Goal: Task Accomplishment & Management: Complete application form

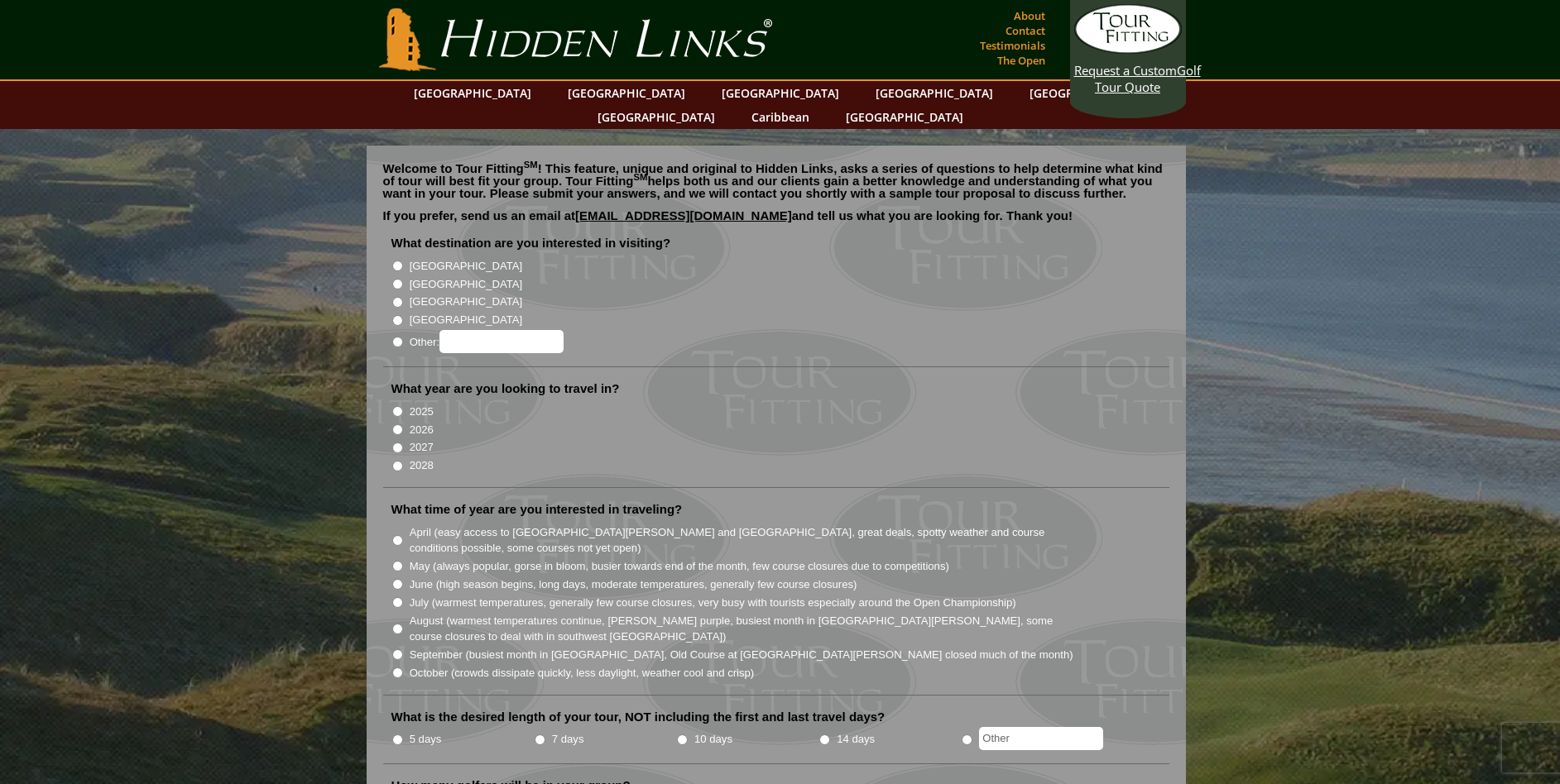
click at [432, 276] on label "[GEOGRAPHIC_DATA]" at bounding box center [466, 284] width 113 height 16
click at [403, 279] on input "[GEOGRAPHIC_DATA]" at bounding box center [397, 284] width 11 height 11
radio input "true"
click at [431, 422] on label "2026" at bounding box center [421, 430] width 24 height 16
click at [403, 424] on input "2026" at bounding box center [397, 429] width 11 height 11
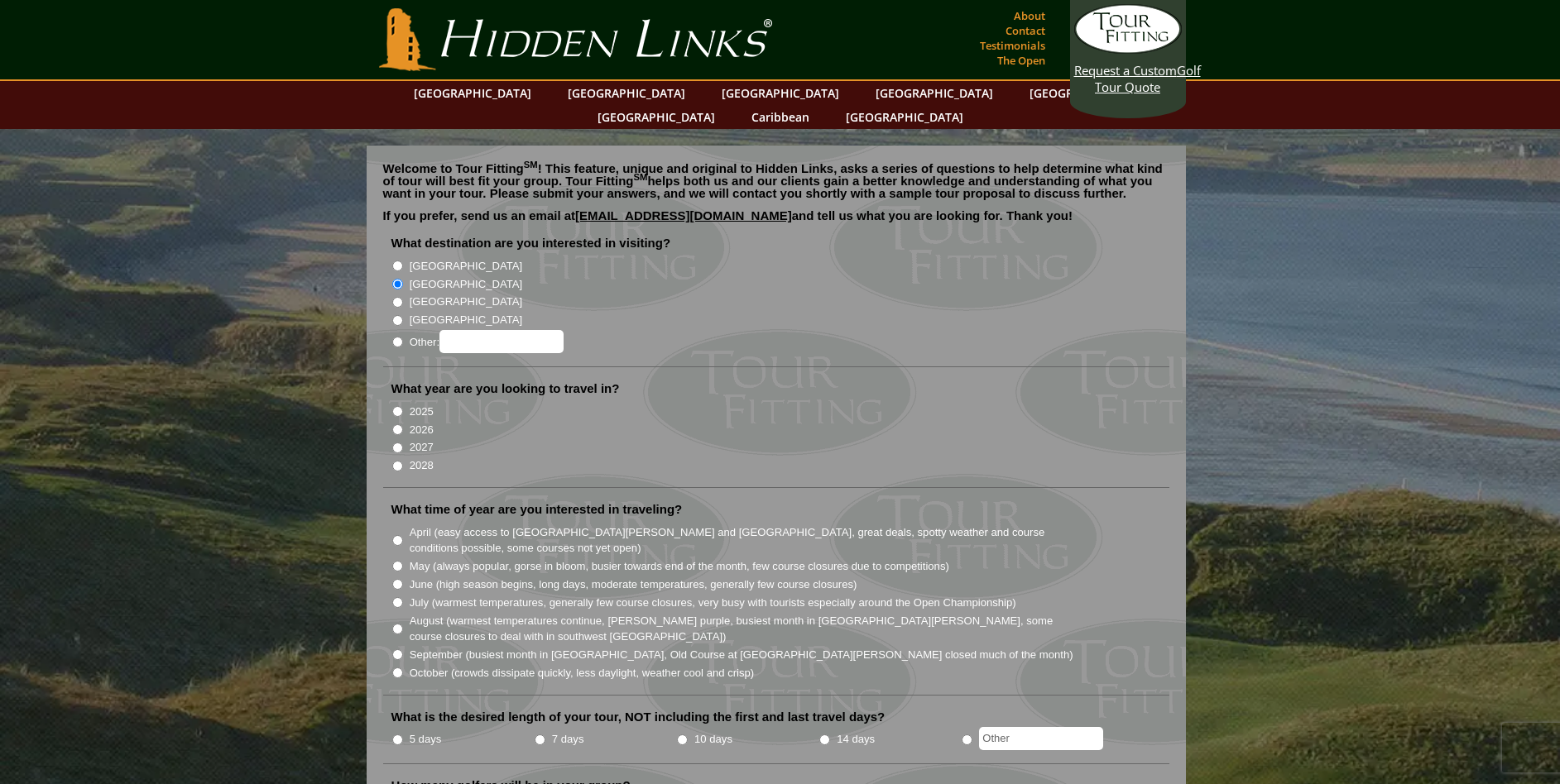
radio input "true"
click at [434, 577] on label "June (high season begins, long days, moderate temperatures, generally few cours…" at bounding box center [633, 584] width 448 height 16
click at [403, 579] on input "June (high season begins, long days, moderate temperatures, generally few cours…" at bounding box center [397, 583] width 11 height 11
radio input "true"
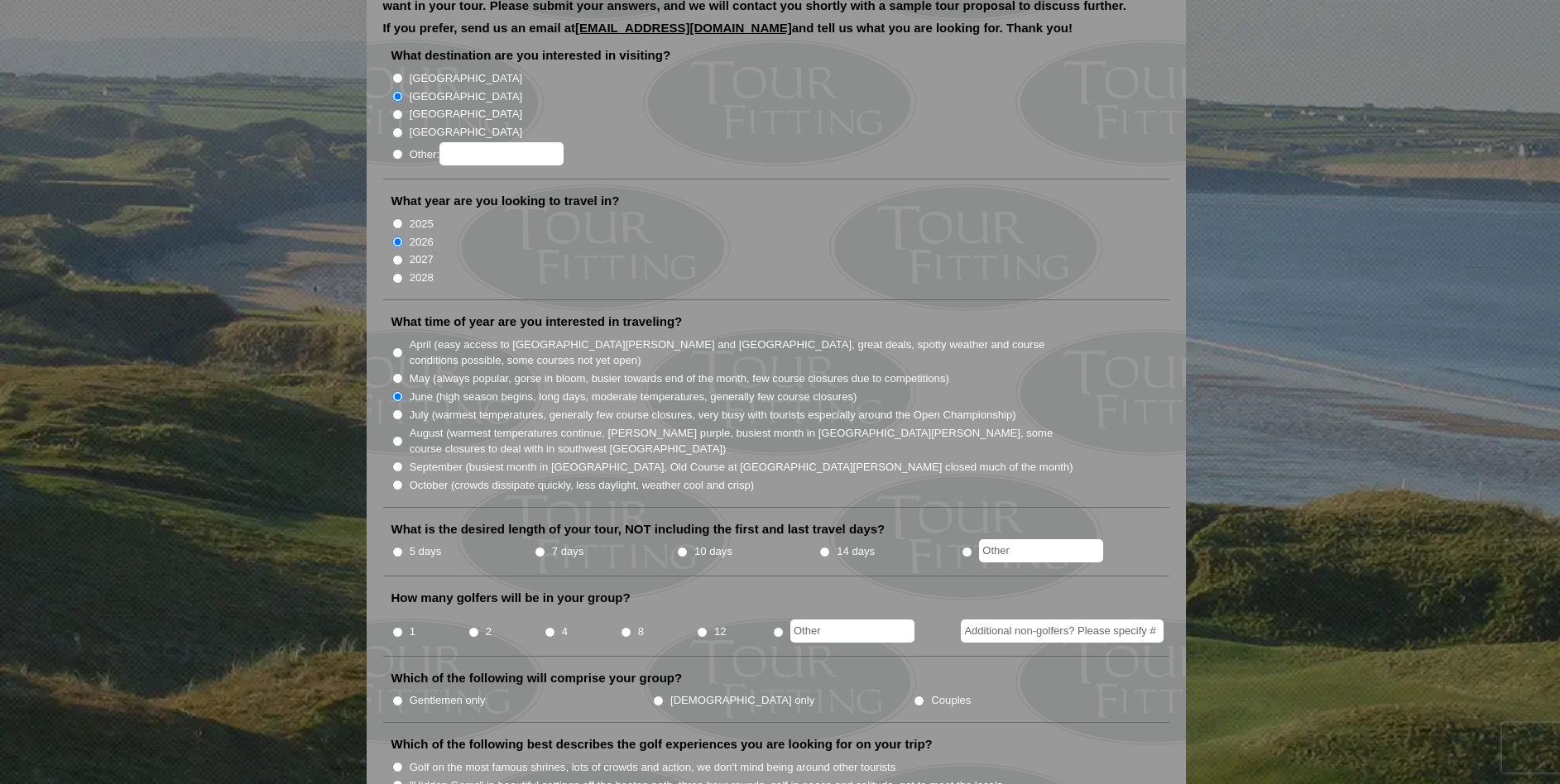
scroll to position [204, 0]
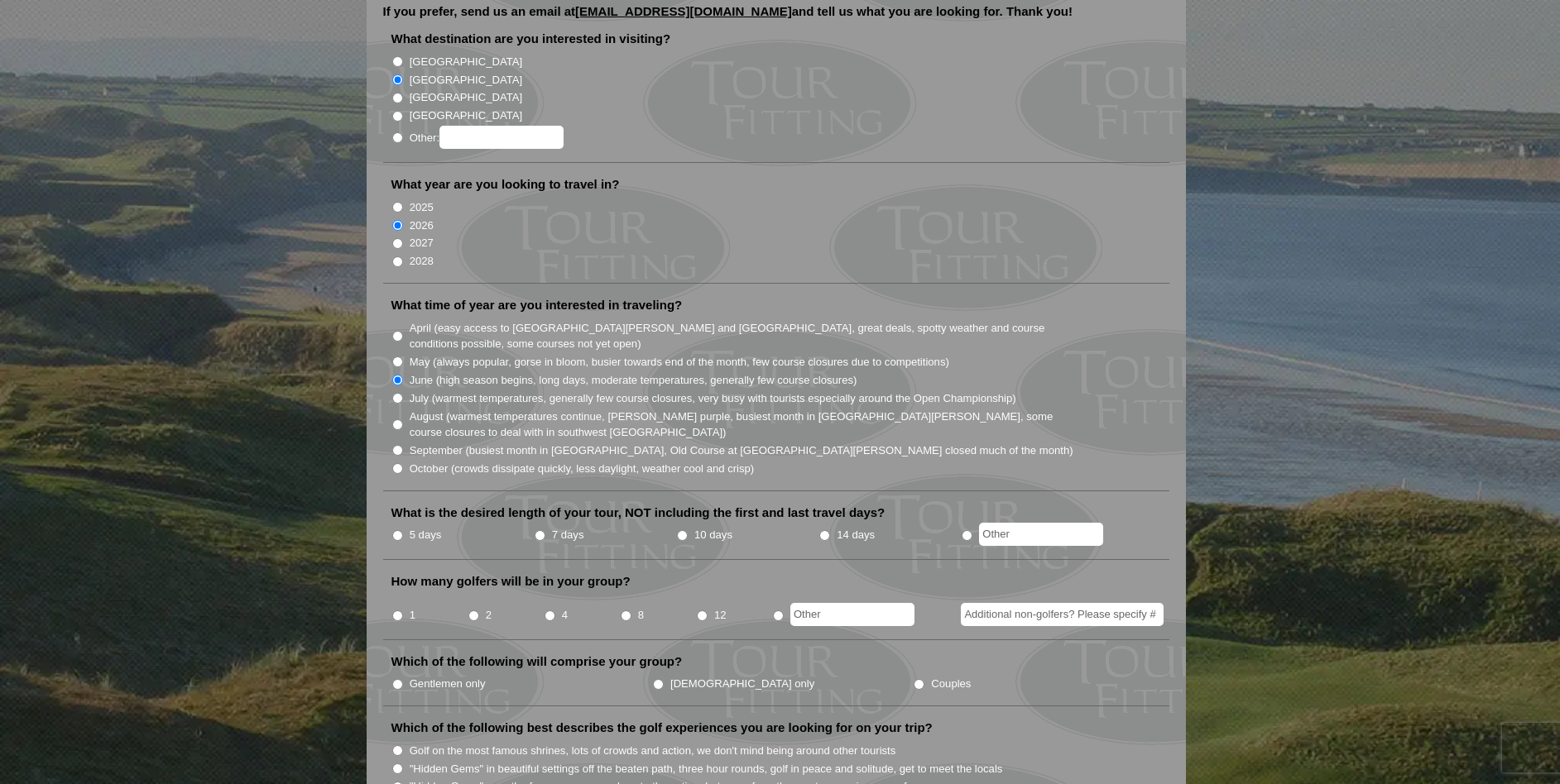
click at [473, 610] on input "2" at bounding box center [473, 615] width 11 height 11
radio input "true"
click at [913, 679] on input "Couples" at bounding box center [918, 684] width 11 height 11
radio input "true"
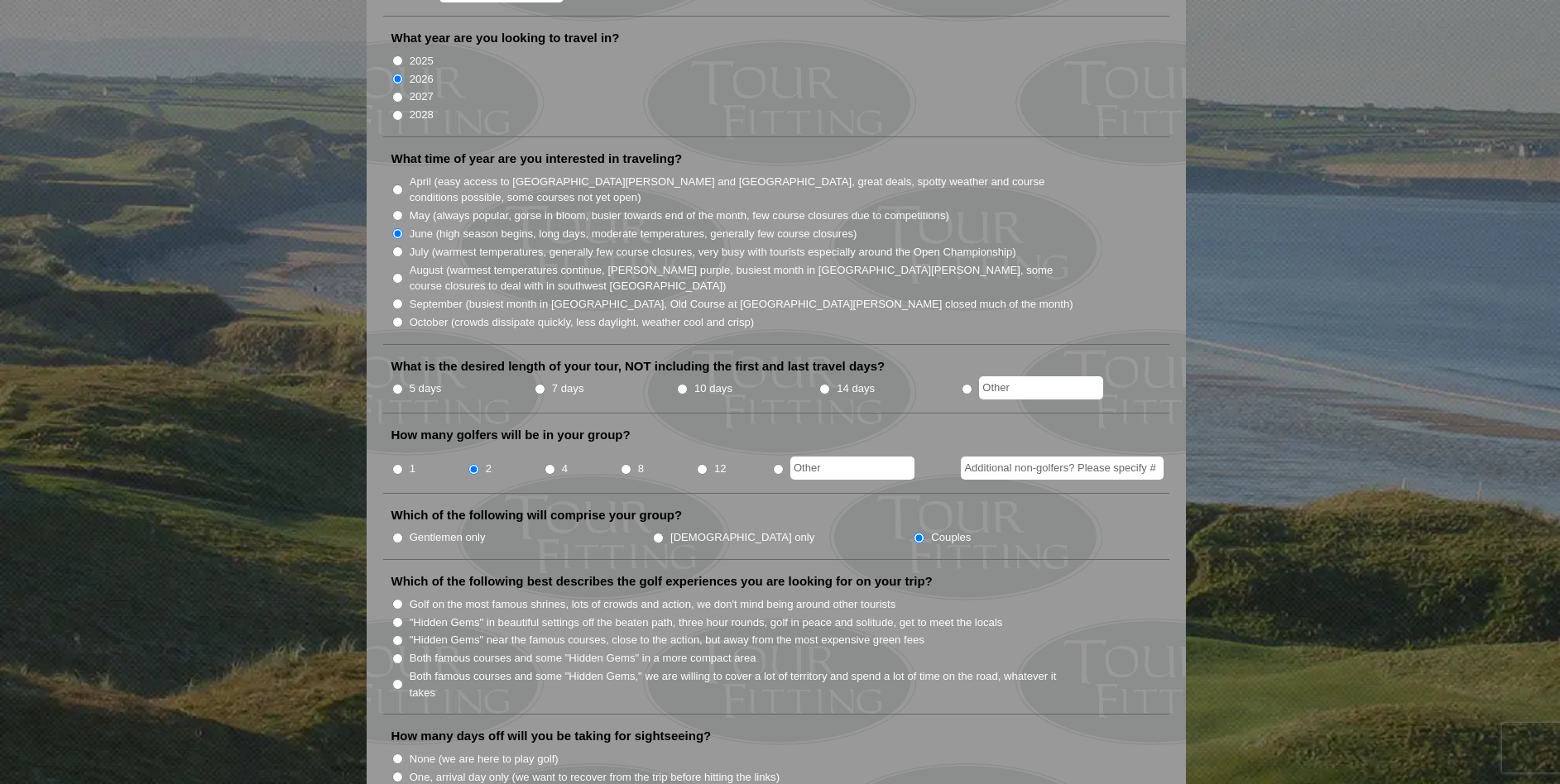
scroll to position [365, 0]
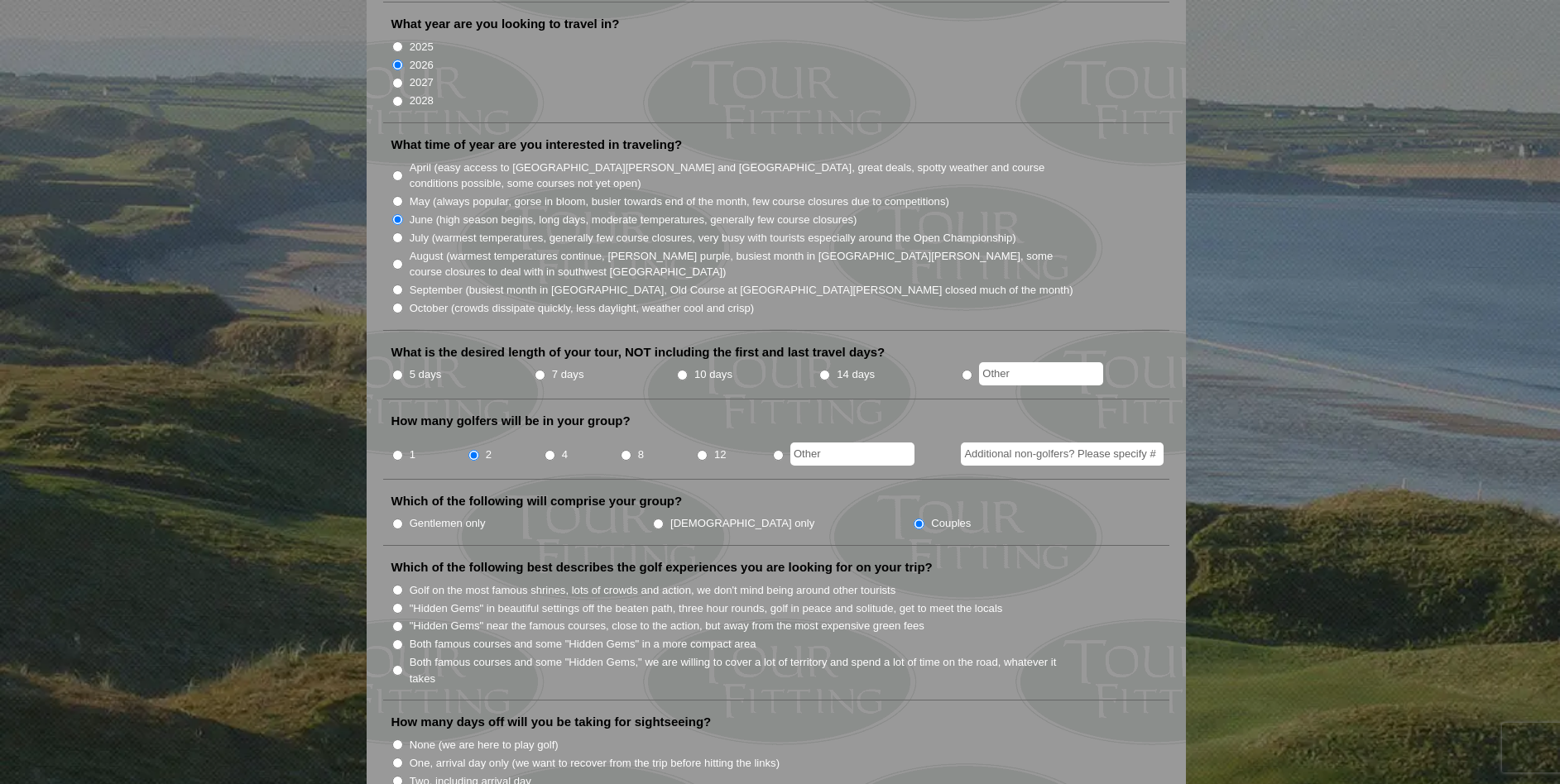
click at [394, 639] on input "Both famous courses and some "Hidden Gems" in a more compact area" at bounding box center [397, 644] width 11 height 11
radio input "true"
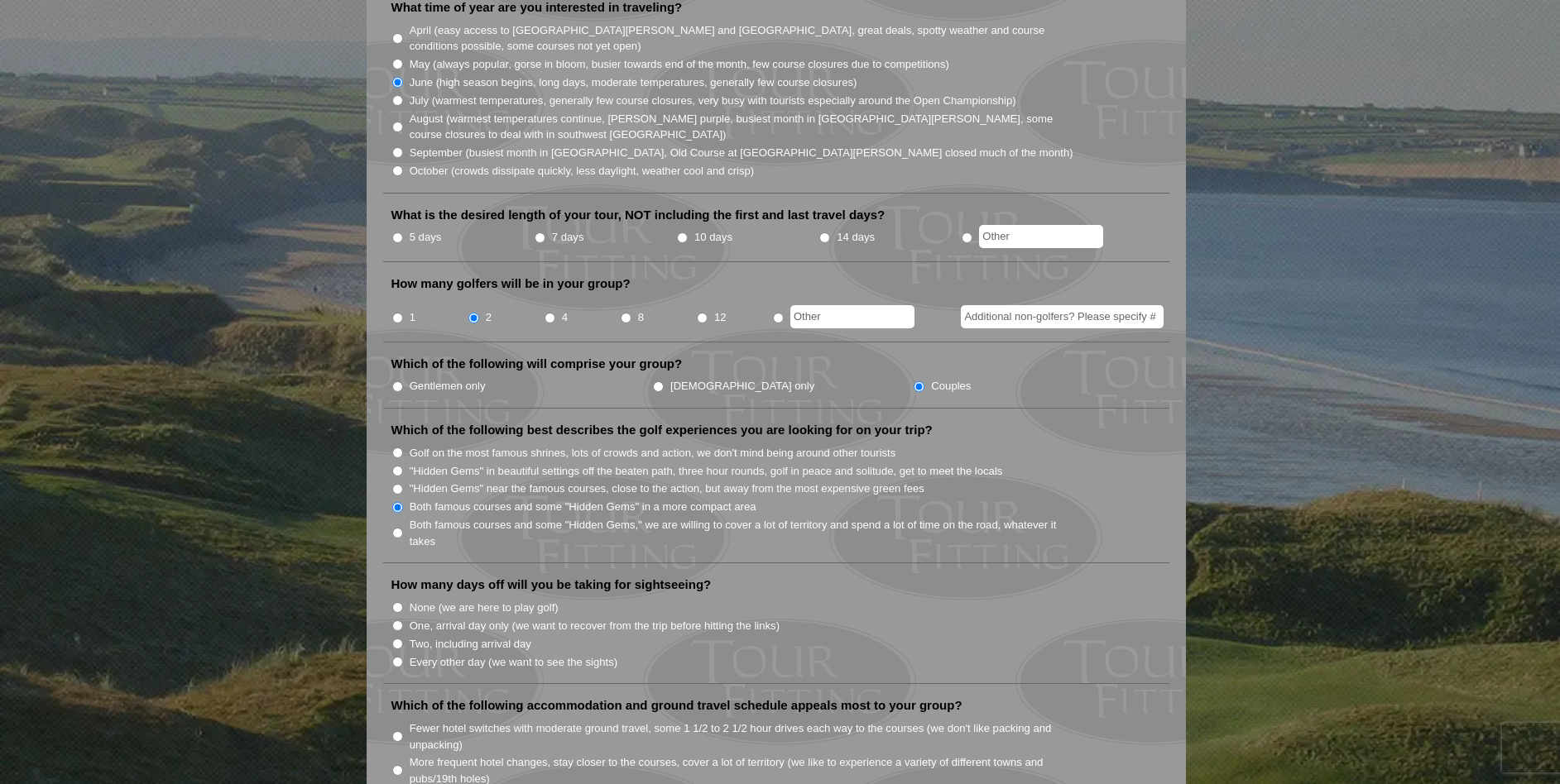
scroll to position [540, 0]
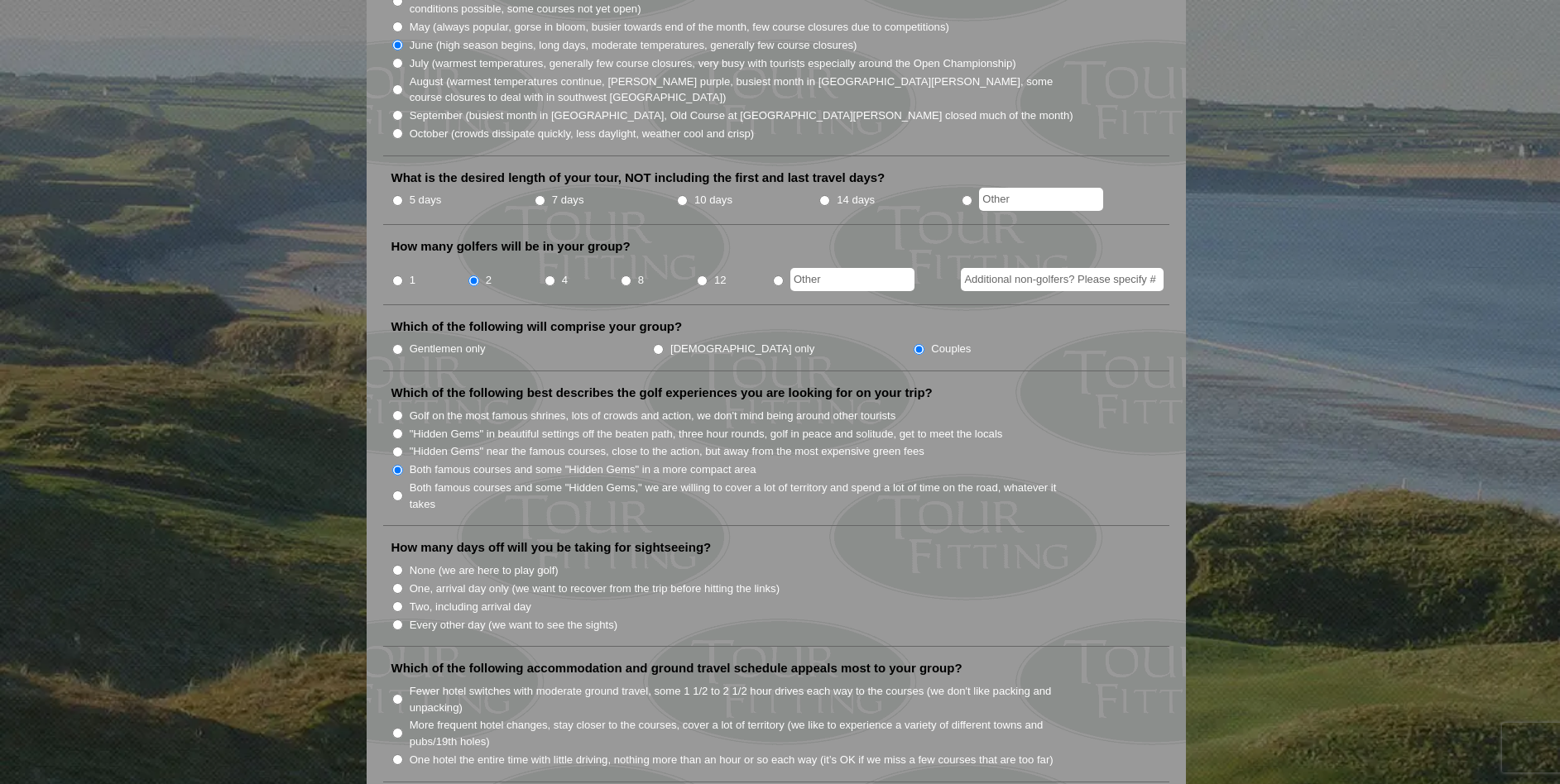
click at [397, 565] on input "None (we are here to play golf)" at bounding box center [397, 570] width 11 height 11
radio input "true"
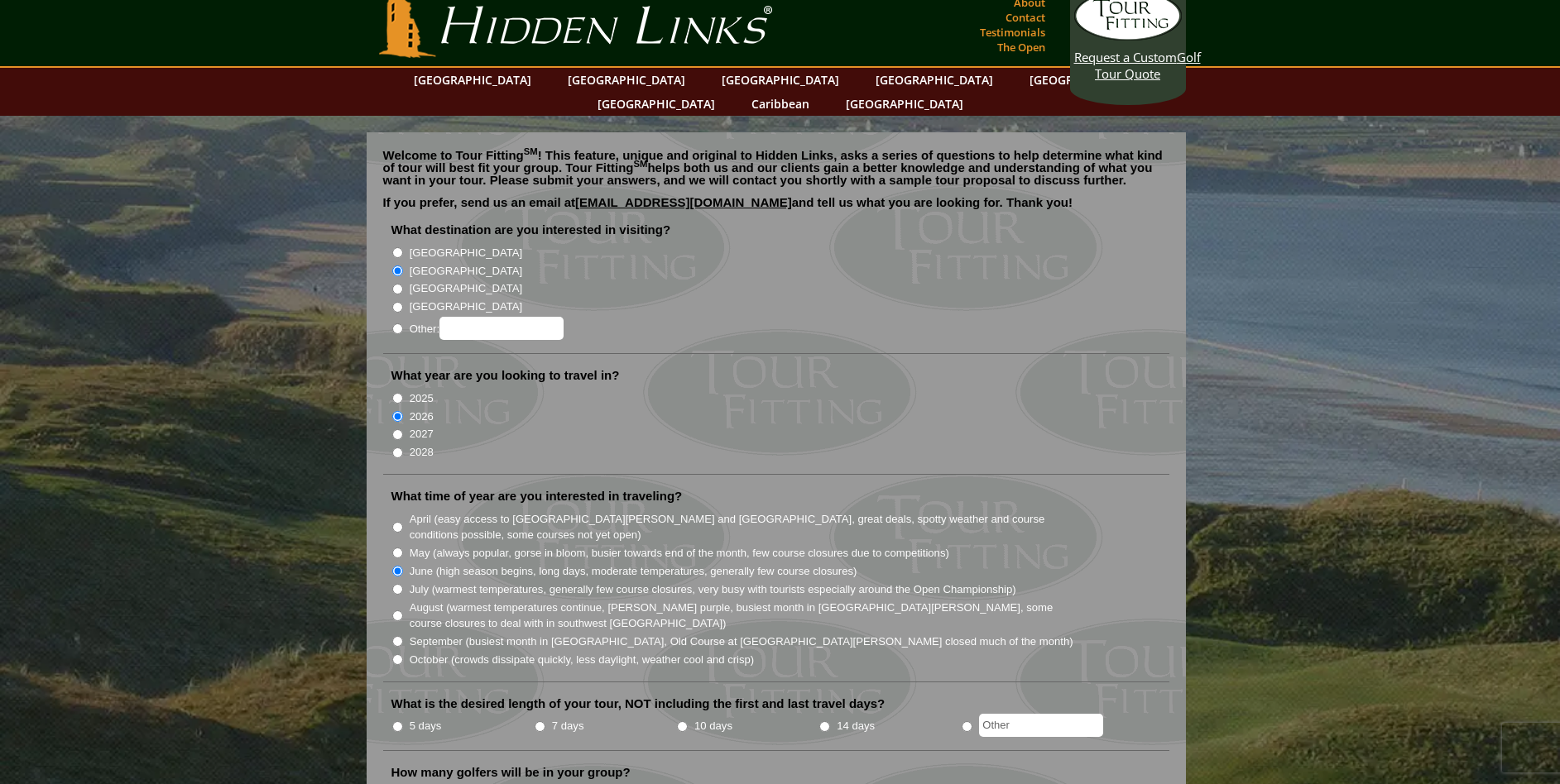
scroll to position [0, 0]
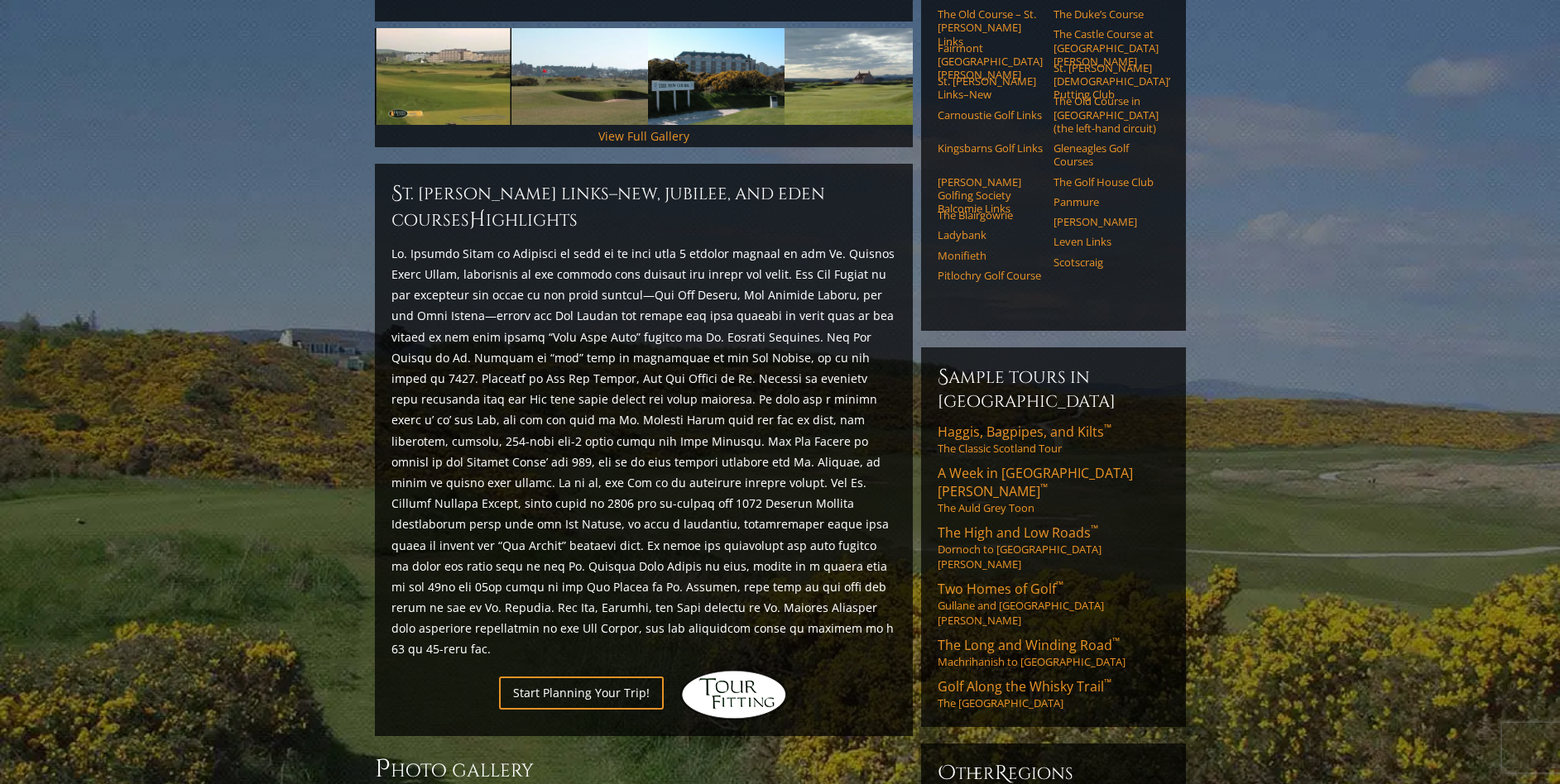
scroll to position [743, 0]
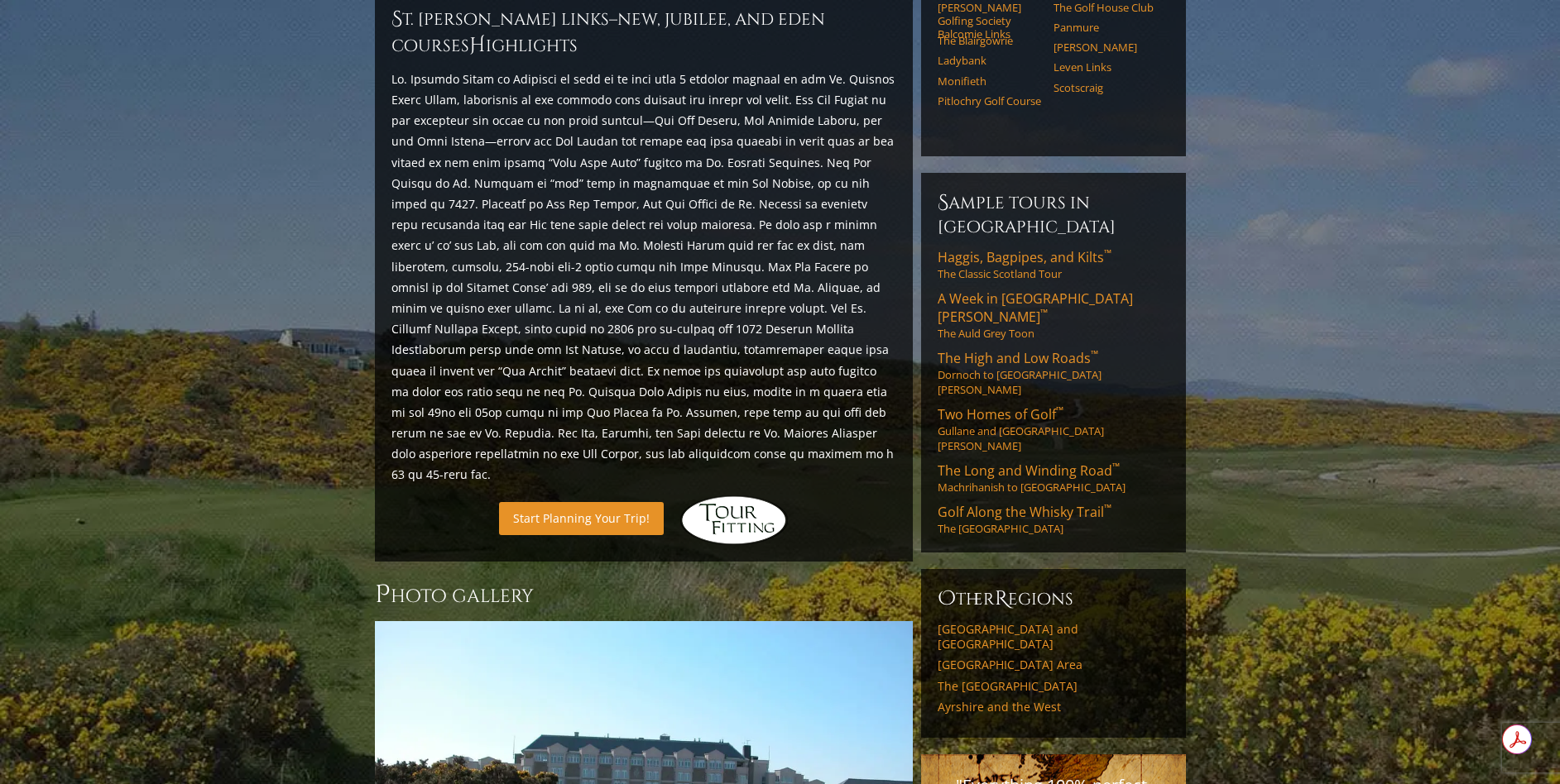
click at [582, 502] on link "Start Planning Your Trip!" at bounding box center [581, 519] width 164 height 32
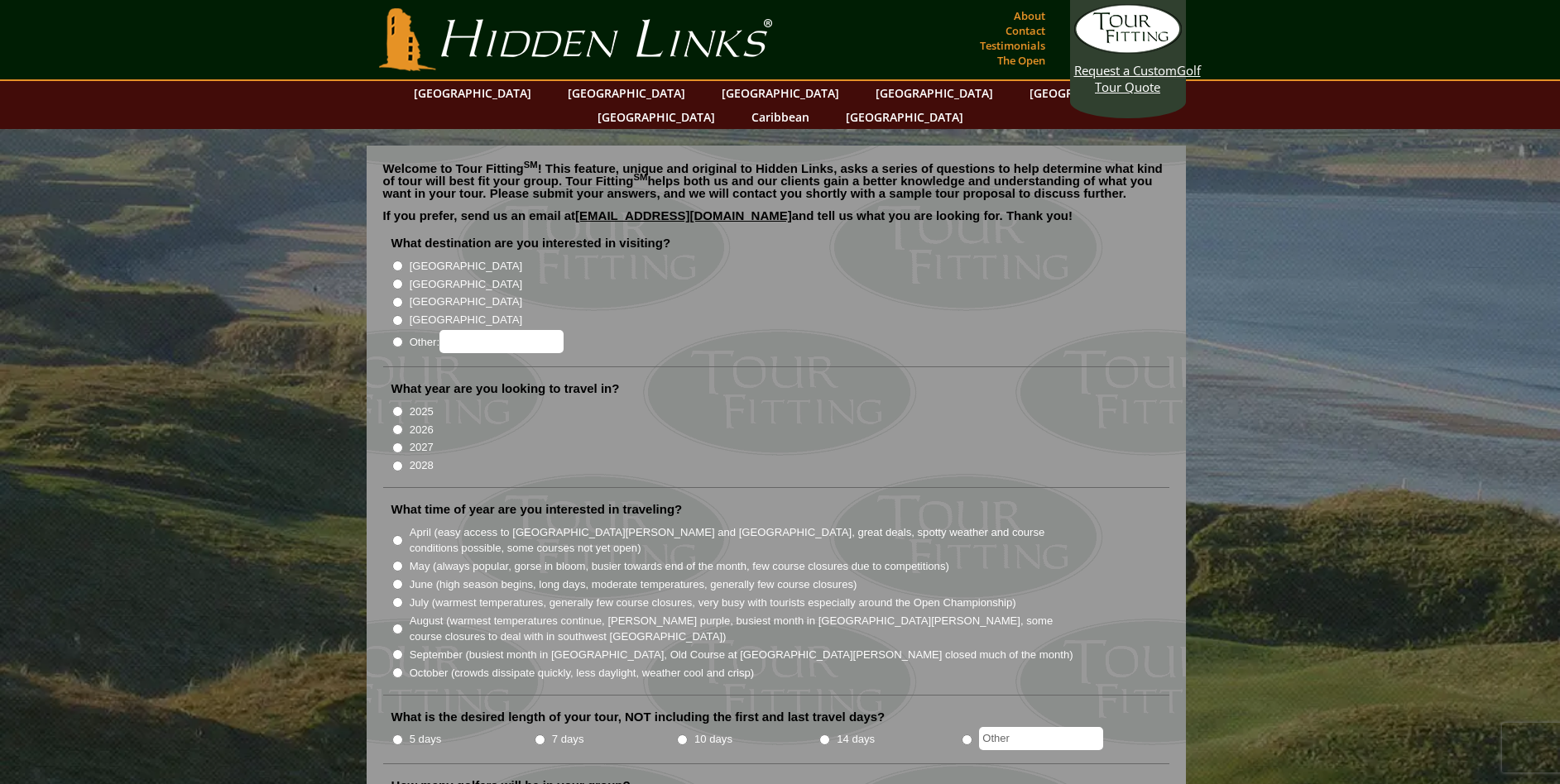
click at [421, 276] on label "[GEOGRAPHIC_DATA]" at bounding box center [466, 284] width 113 height 16
click at [403, 279] on input "[GEOGRAPHIC_DATA]" at bounding box center [397, 284] width 11 height 11
radio input "true"
click at [417, 422] on label "2026" at bounding box center [421, 430] width 24 height 16
click at [403, 424] on input "2026" at bounding box center [397, 429] width 11 height 11
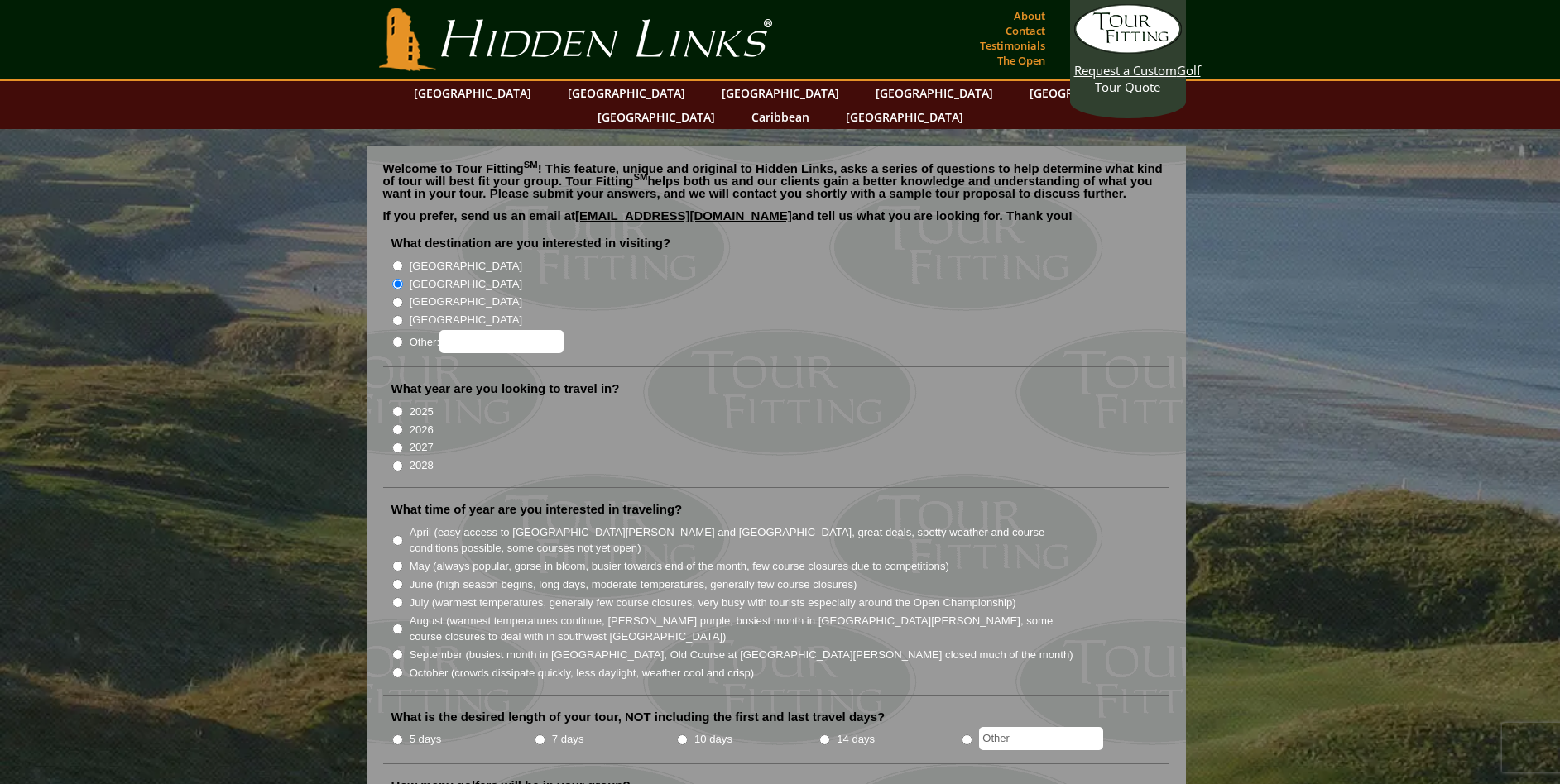
radio input "true"
click at [397, 579] on input "June (high season begins, long days, moderate temperatures, generally few cours…" at bounding box center [397, 583] width 11 height 11
radio input "true"
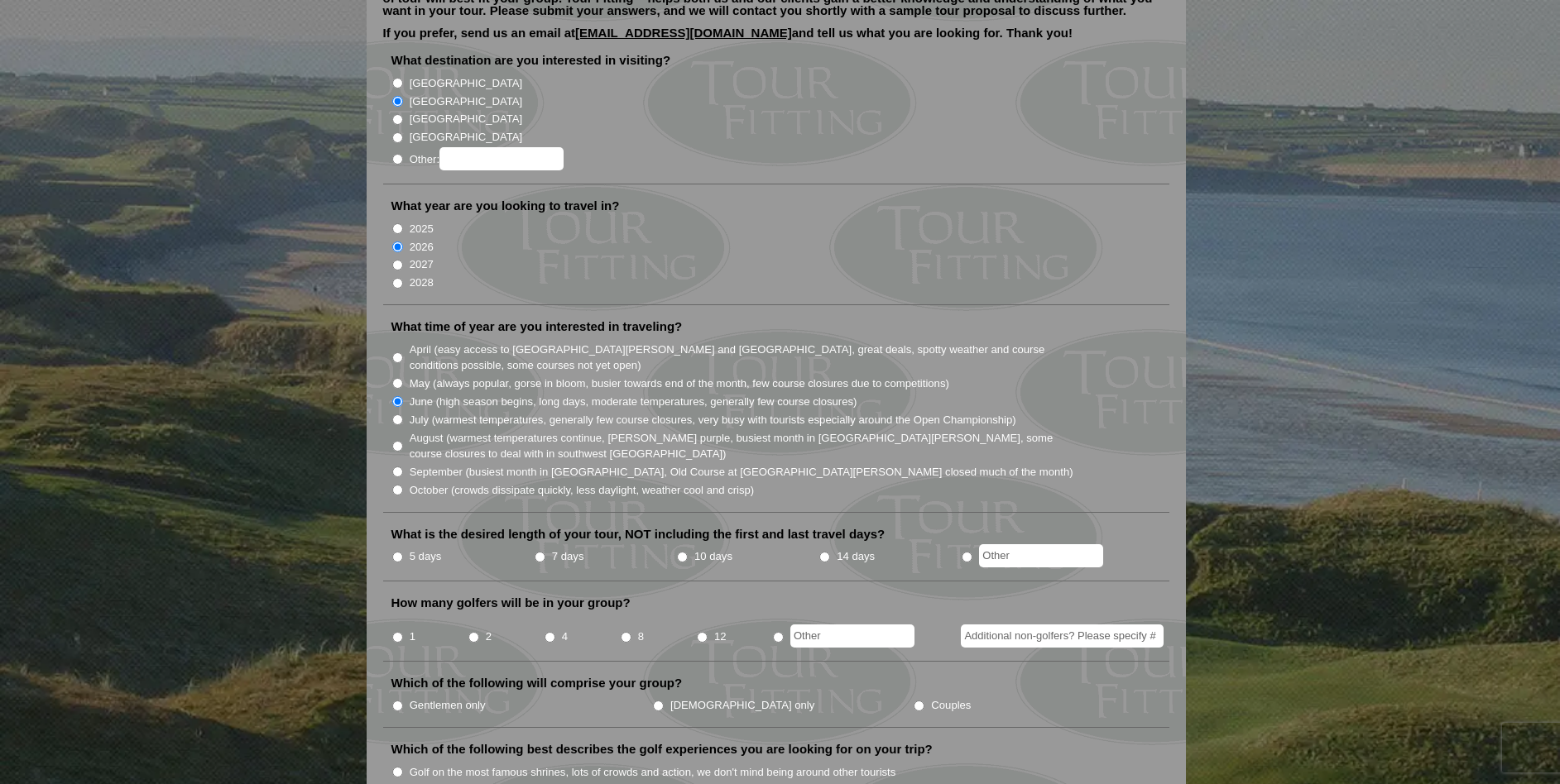
scroll to position [203, 0]
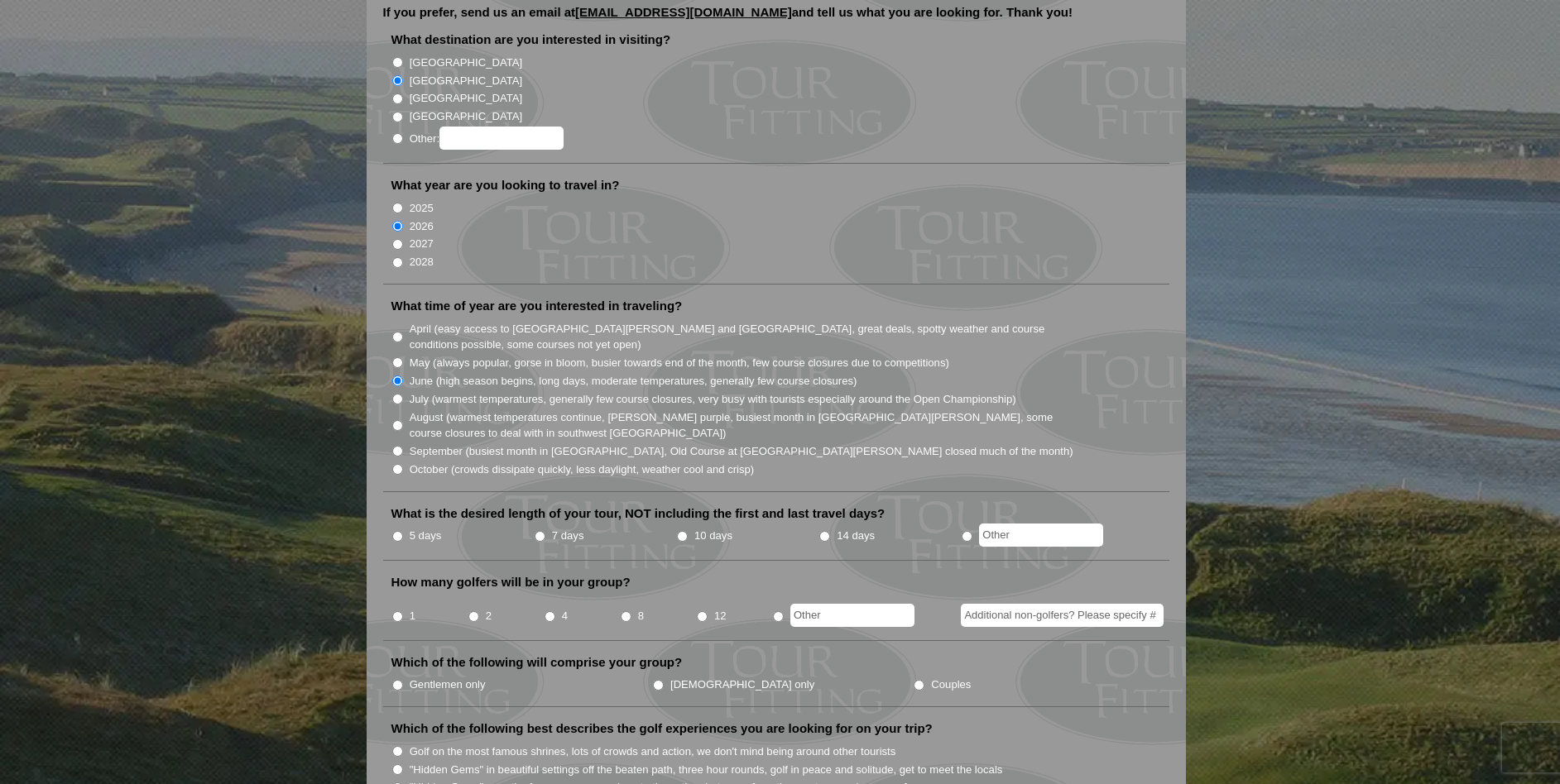
radio input "true"
click at [1042, 523] on input "text" at bounding box center [1041, 535] width 124 height 23
type input "1"
click at [473, 611] on input "2" at bounding box center [473, 616] width 11 height 11
radio input "true"
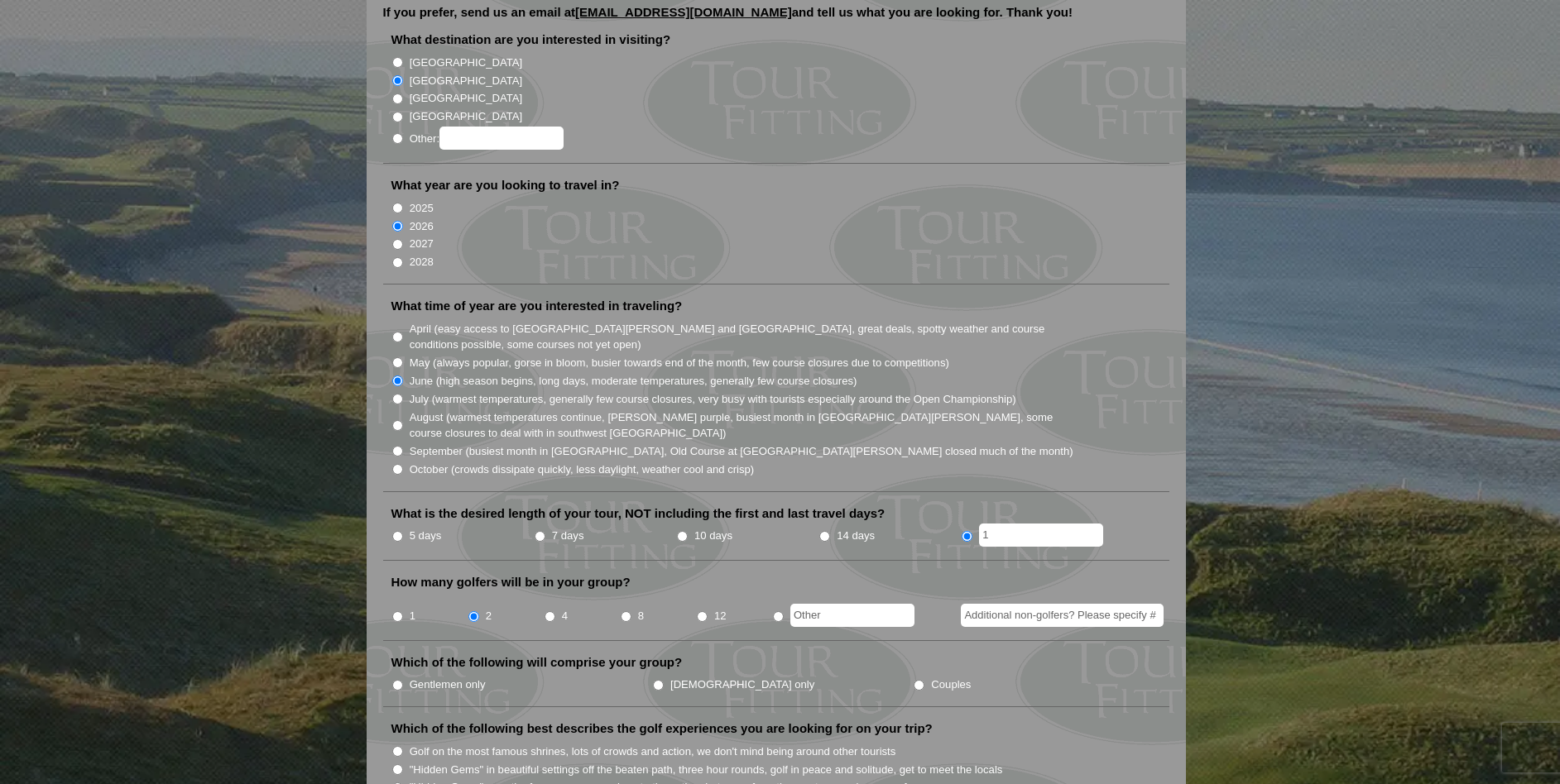
click at [553, 611] on input "4" at bounding box center [549, 616] width 11 height 11
radio input "true"
click at [913, 680] on input "Couples" at bounding box center [918, 685] width 11 height 11
radio input "true"
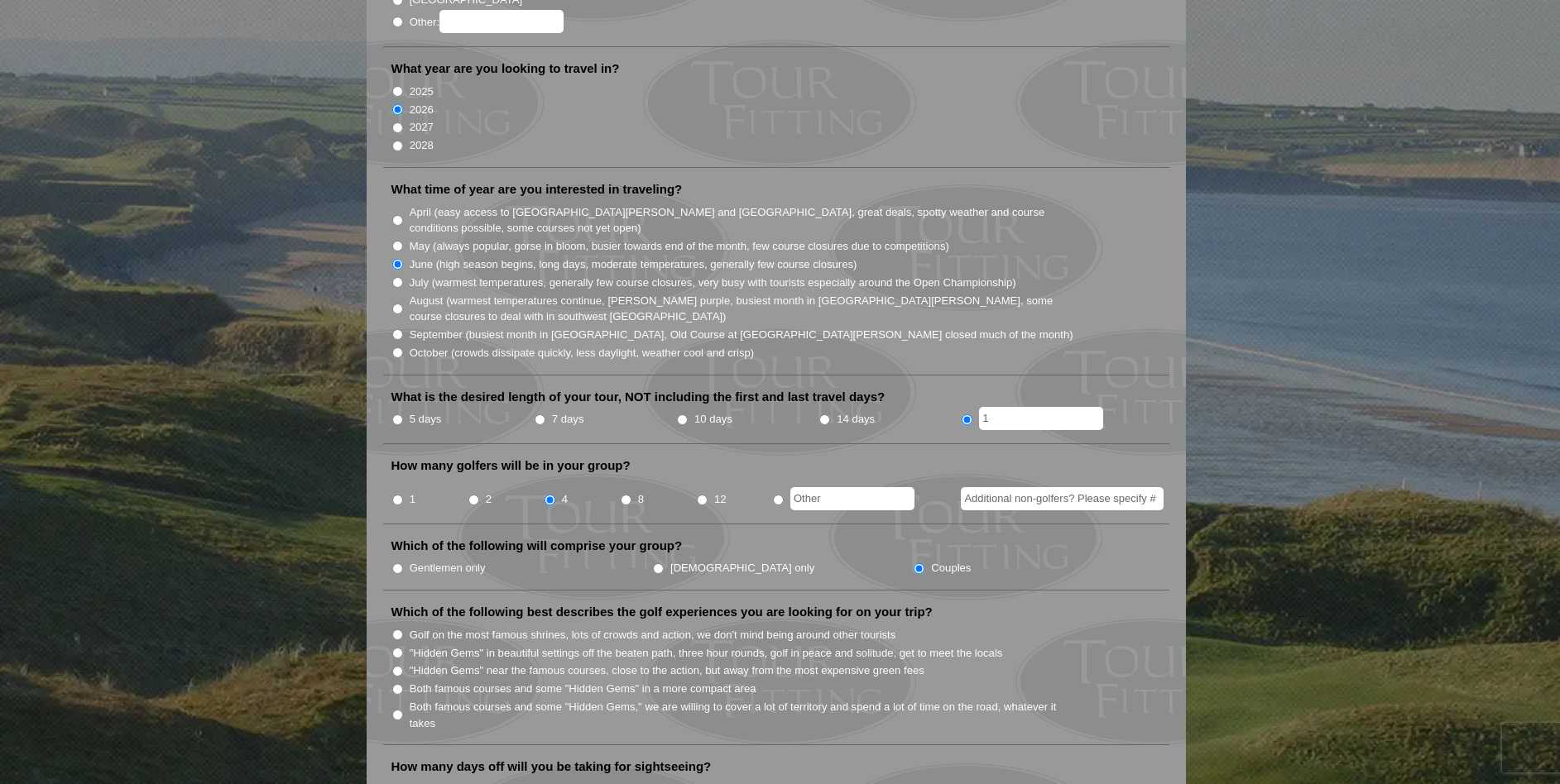
scroll to position [322, 0]
click at [398, 627] on input "Golf on the most famous shrines, lots of crowds and action, we don't mind being…" at bounding box center [397, 632] width 11 height 11
radio input "true"
click at [398, 646] on input ""Hidden Gems" in beautiful settings off the beaten path, three hour rounds, gol…" at bounding box center [397, 650] width 11 height 11
radio input "true"
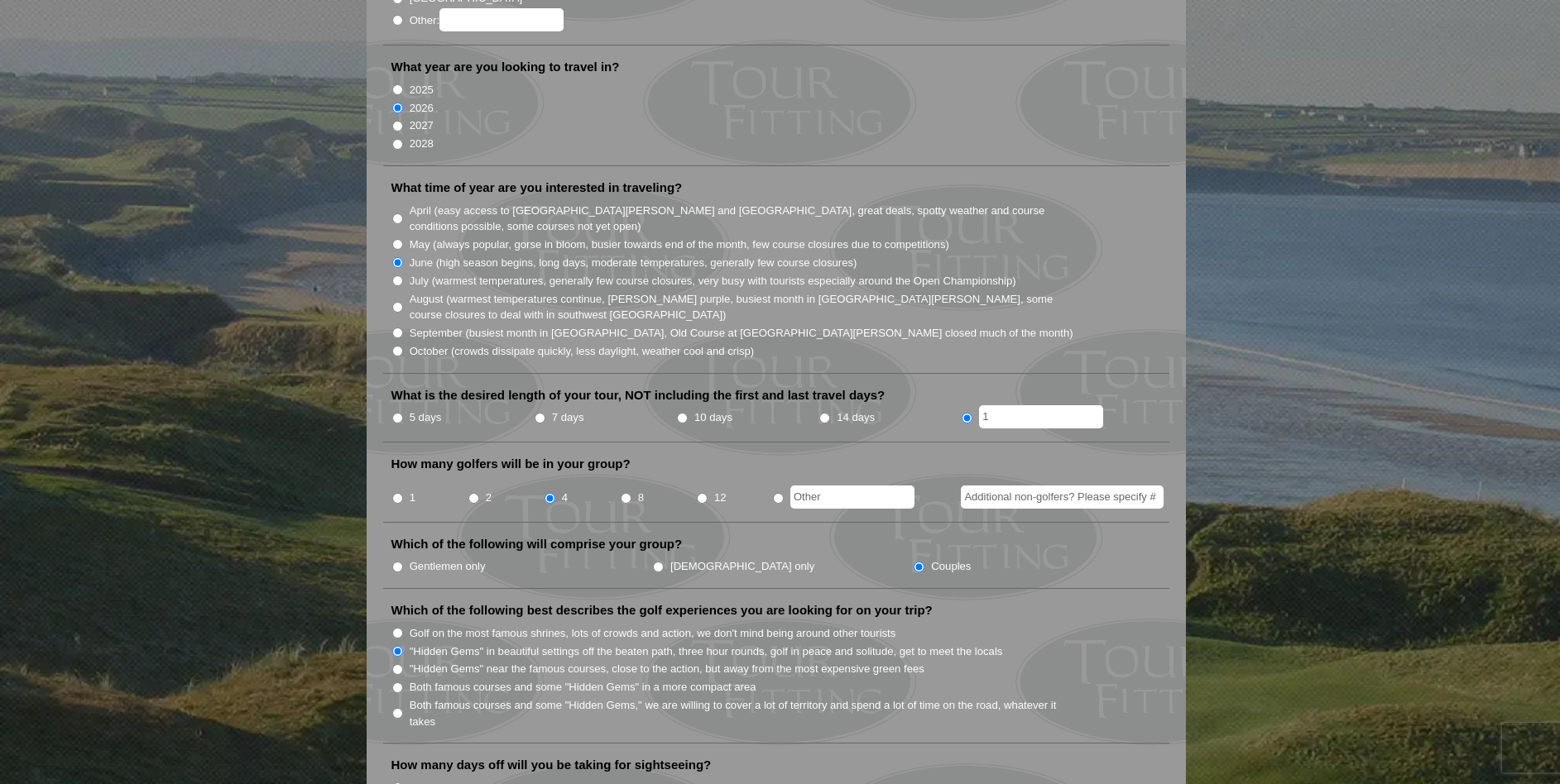
click at [398, 624] on li "Golf on the most famous shrines, lots of crowds and action, we don't mind being…" at bounding box center [782, 632] width 782 height 18
click at [396, 627] on input "Golf on the most famous shrines, lots of crowds and action, we don't mind being…" at bounding box center [397, 632] width 11 height 11
radio input "true"
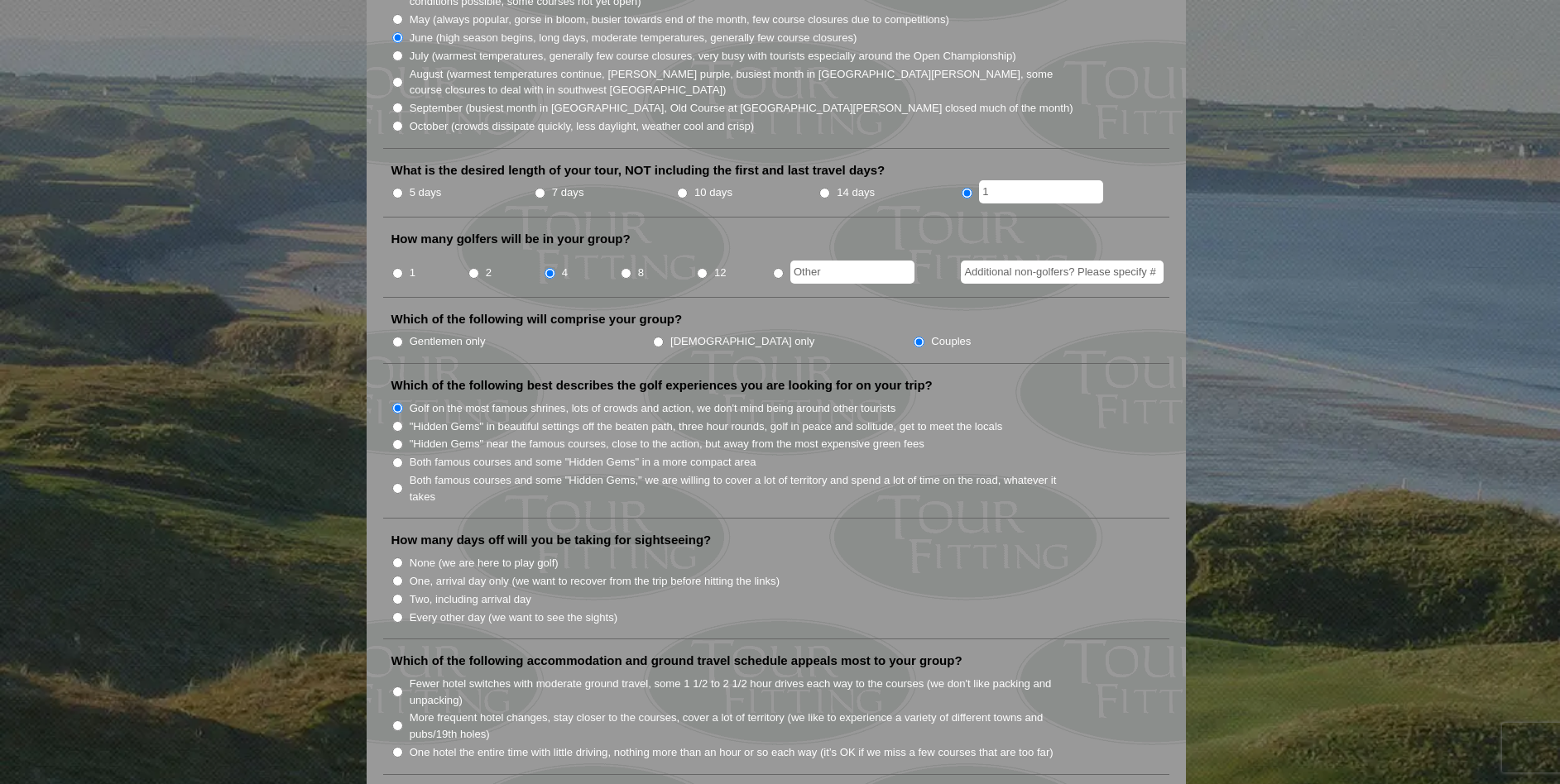
scroll to position [558, 0]
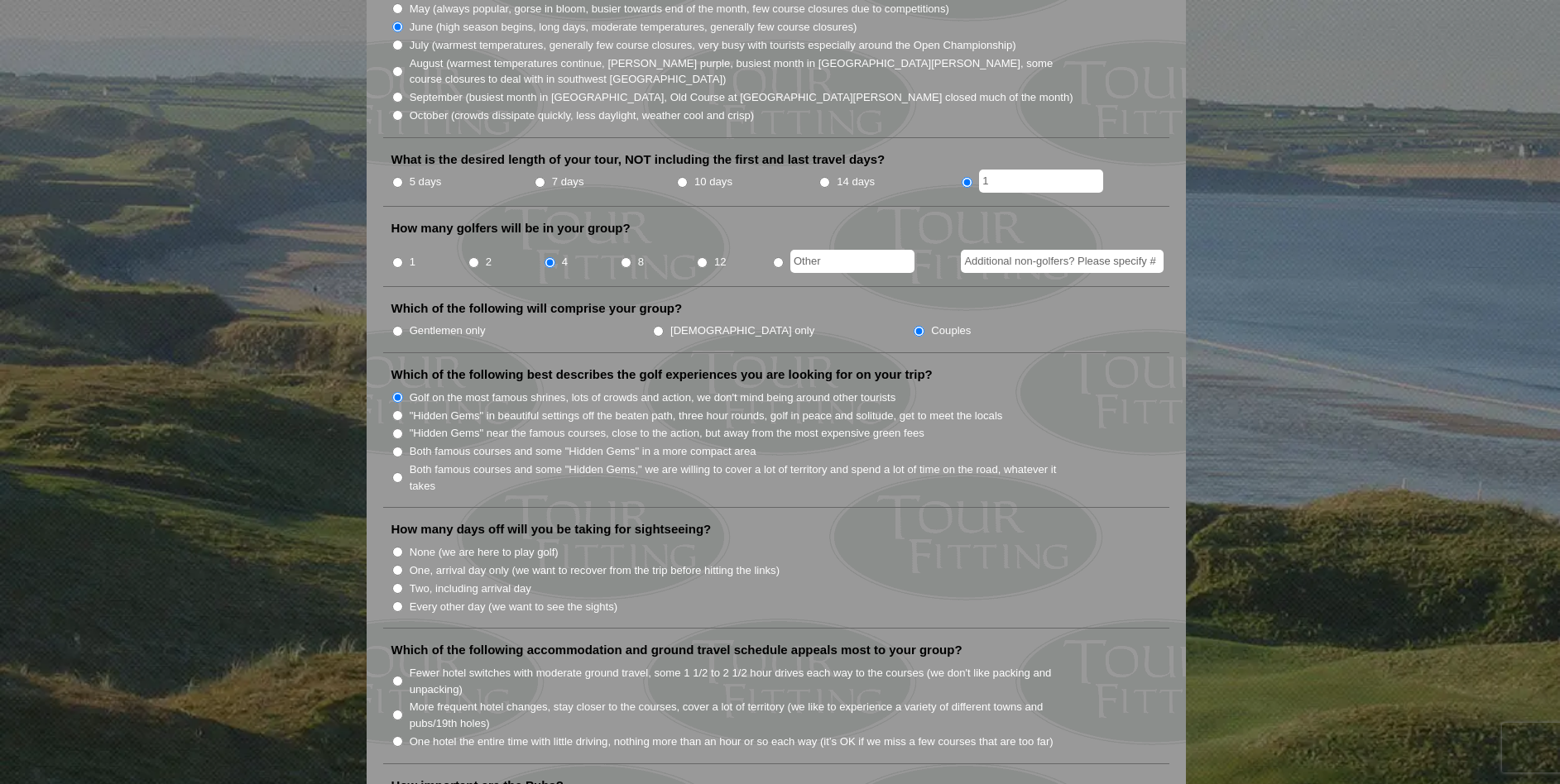
click at [397, 546] on input "None (we are here to play golf)" at bounding box center [397, 551] width 11 height 11
radio input "true"
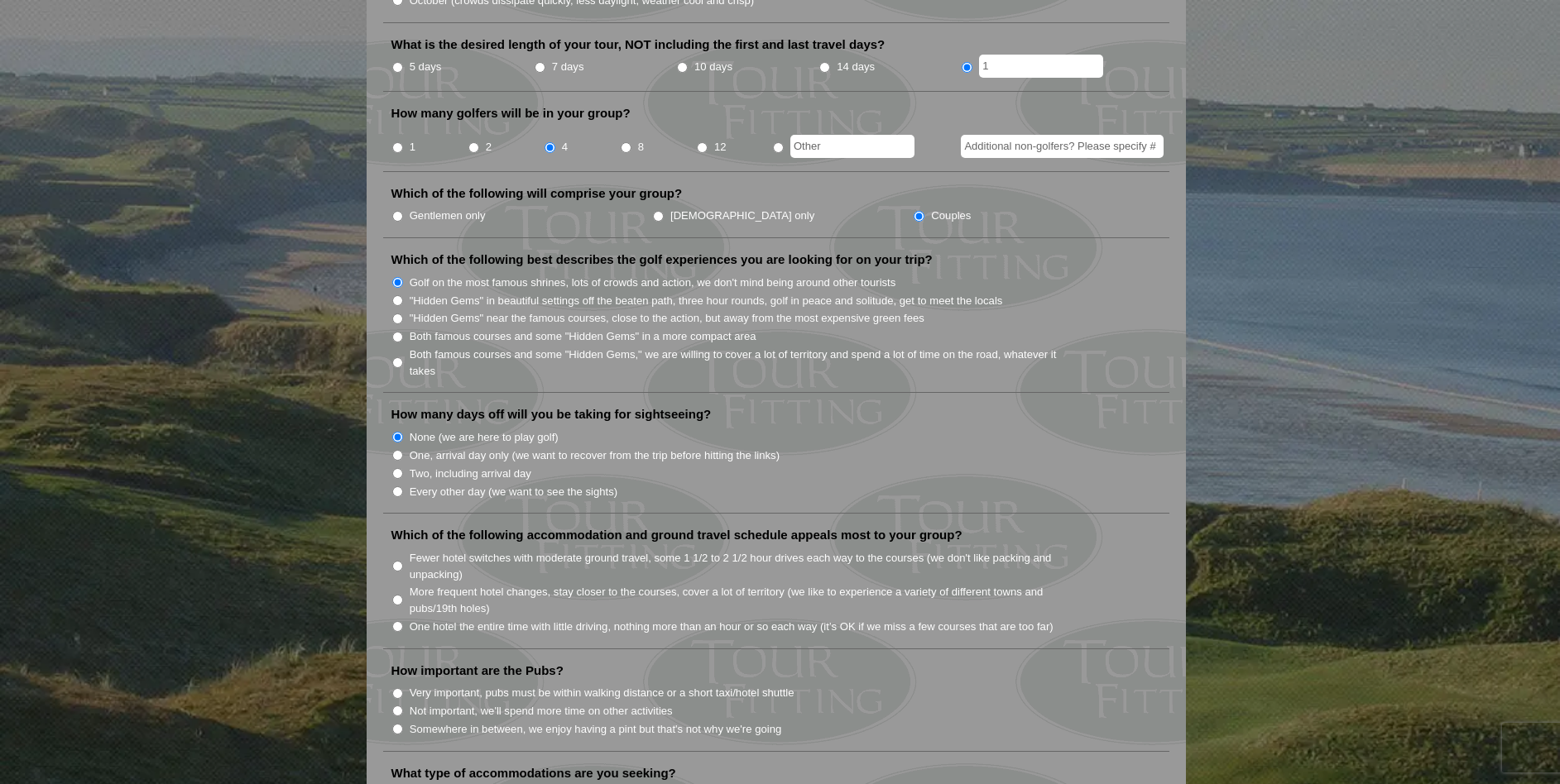
scroll to position [692, 0]
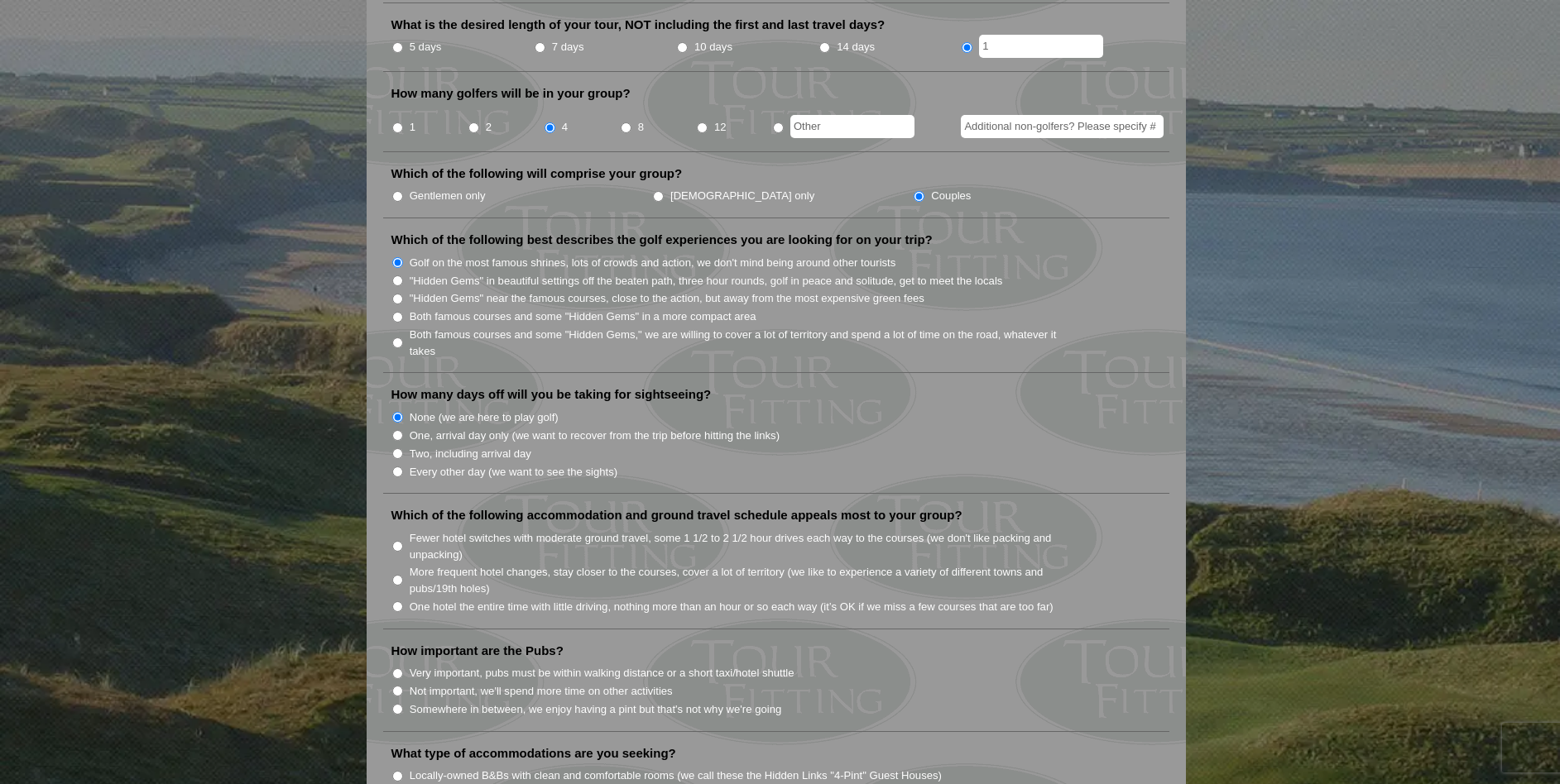
click at [399, 602] on input "One hotel the entire time with little driving, nothing more than an hour or so …" at bounding box center [397, 606] width 11 height 11
radio input "true"
click at [398, 668] on input "Very important, pubs must be within walking distance or a short taxi/hotel shut…" at bounding box center [397, 673] width 11 height 11
radio input "true"
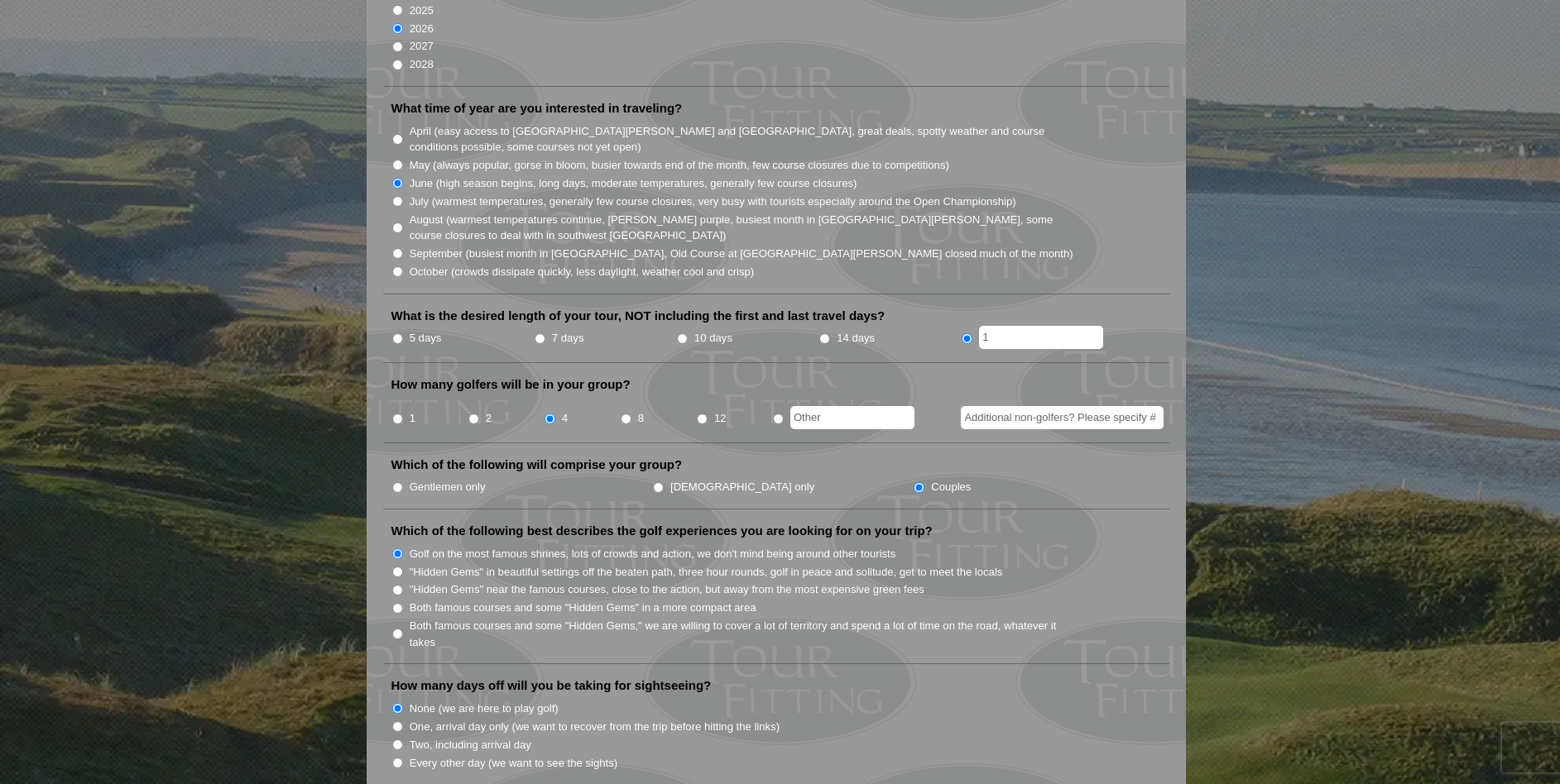
scroll to position [0, 0]
